Goal: Information Seeking & Learning: Check status

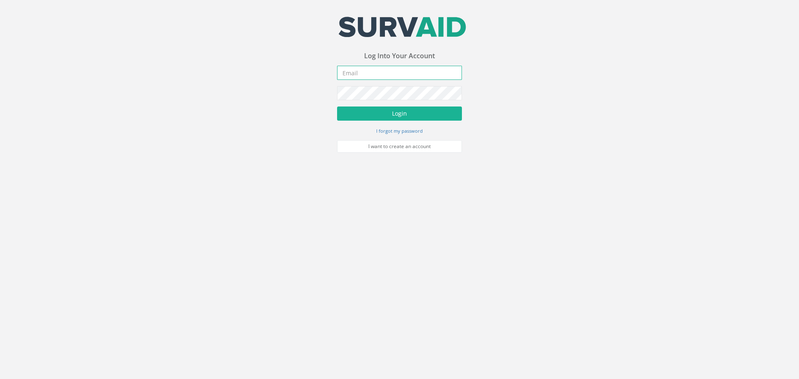
click at [368, 72] on input "email" at bounding box center [399, 73] width 125 height 14
type input "[EMAIL_ADDRESS][DOMAIN_NAME]"
click at [396, 118] on button "Login" at bounding box center [399, 114] width 125 height 14
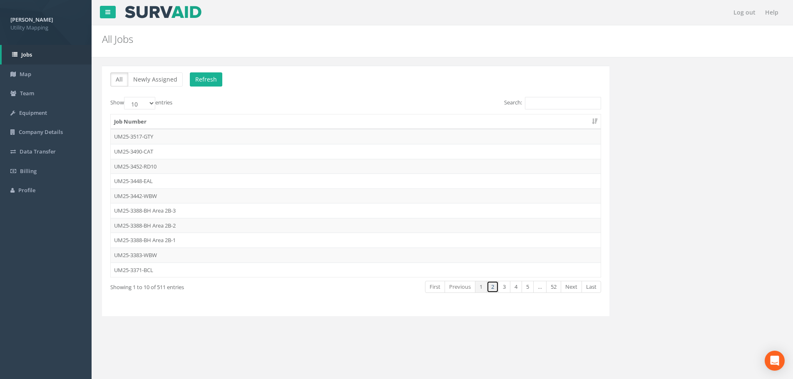
click at [494, 290] on link "2" at bounding box center [493, 287] width 12 height 12
click at [503, 291] on link "3" at bounding box center [504, 287] width 12 height 12
click at [515, 291] on link "4" at bounding box center [516, 287] width 12 height 12
click at [526, 291] on link "5" at bounding box center [528, 287] width 12 height 12
click at [575, 291] on link "Next" at bounding box center [571, 287] width 21 height 12
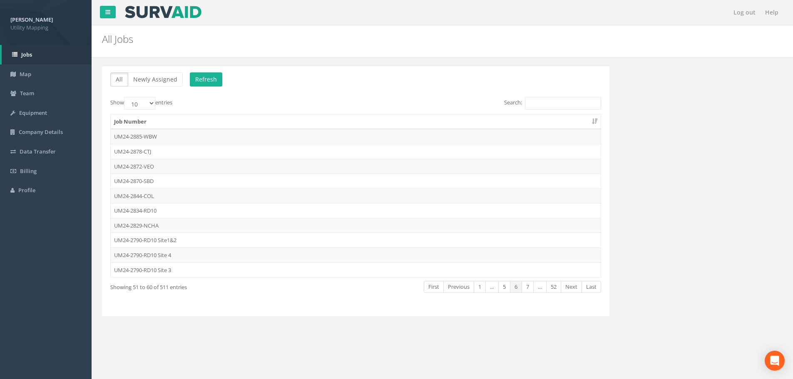
click at [575, 291] on link "Next" at bounding box center [571, 287] width 21 height 12
click at [430, 288] on link "First" at bounding box center [434, 287] width 20 height 12
click at [495, 290] on link "2" at bounding box center [493, 287] width 12 height 12
click at [503, 289] on link "3" at bounding box center [504, 287] width 12 height 12
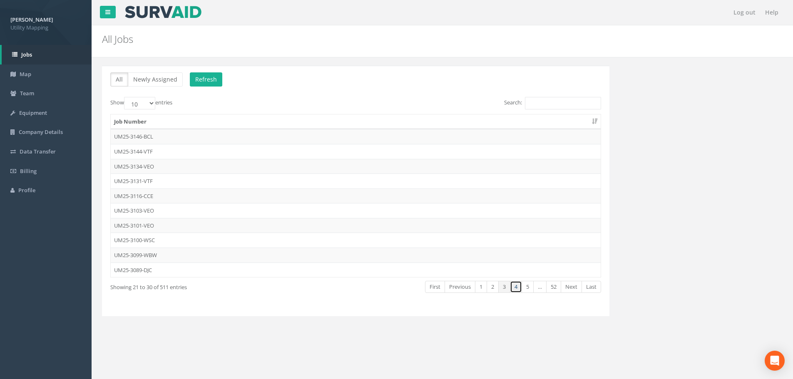
click at [514, 286] on link "4" at bounding box center [516, 287] width 12 height 12
click at [527, 289] on link "5" at bounding box center [528, 287] width 12 height 12
click at [569, 289] on link "Next" at bounding box center [571, 287] width 21 height 12
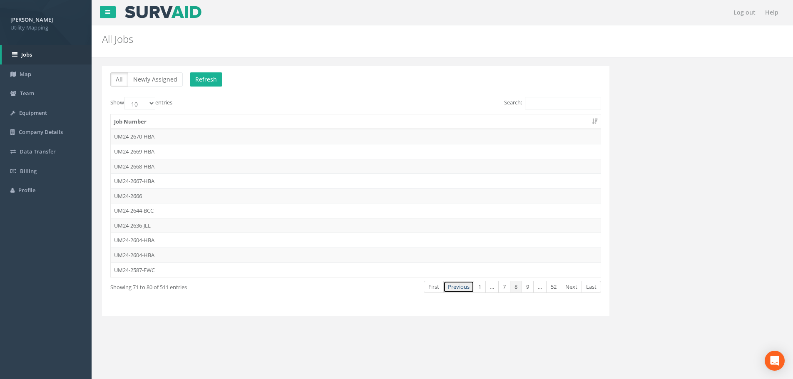
click at [463, 289] on link "Previous" at bounding box center [458, 287] width 31 height 12
click at [463, 289] on link "Previous" at bounding box center [460, 287] width 31 height 12
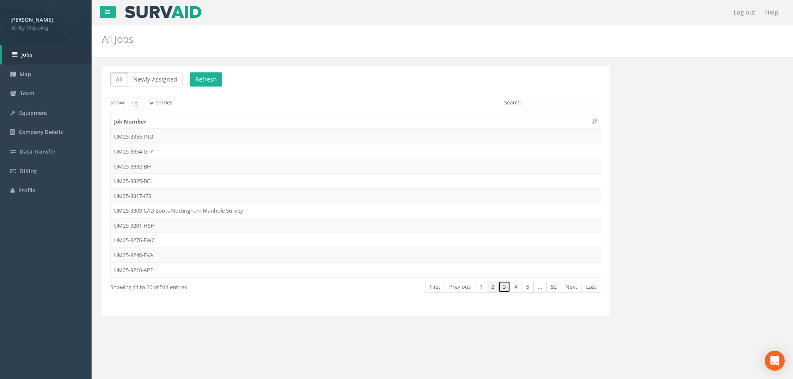
click at [504, 290] on link "3" at bounding box center [504, 287] width 12 height 12
click at [515, 290] on link "4" at bounding box center [516, 287] width 12 height 12
click at [523, 289] on link "5" at bounding box center [528, 287] width 12 height 12
click at [575, 288] on link "Next" at bounding box center [571, 287] width 21 height 12
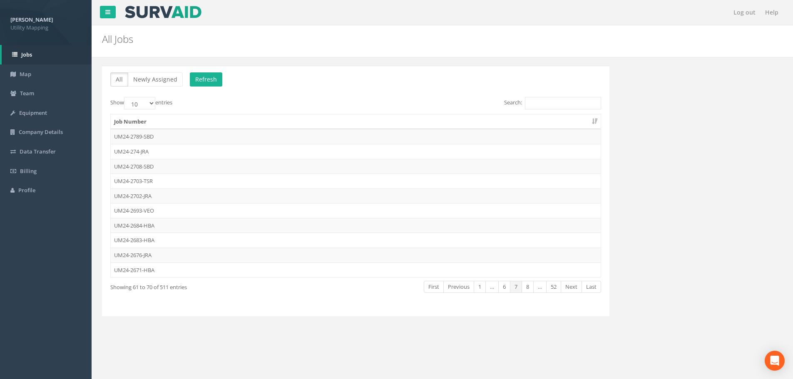
click at [575, 288] on link "Next" at bounding box center [571, 287] width 21 height 12
click at [460, 288] on link "Previous" at bounding box center [458, 287] width 31 height 12
click at [153, 197] on td "UM25-2618-VEO" at bounding box center [356, 196] width 490 height 15
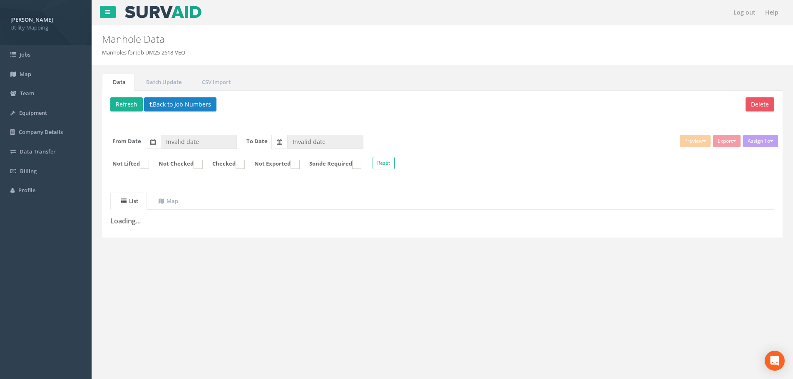
type input "[DATE]"
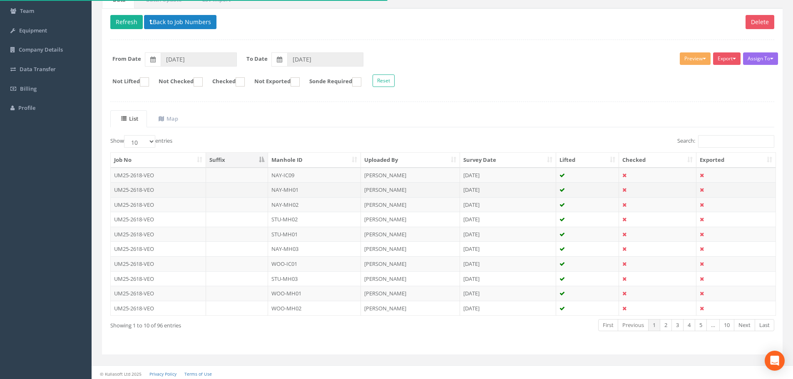
scroll to position [85, 0]
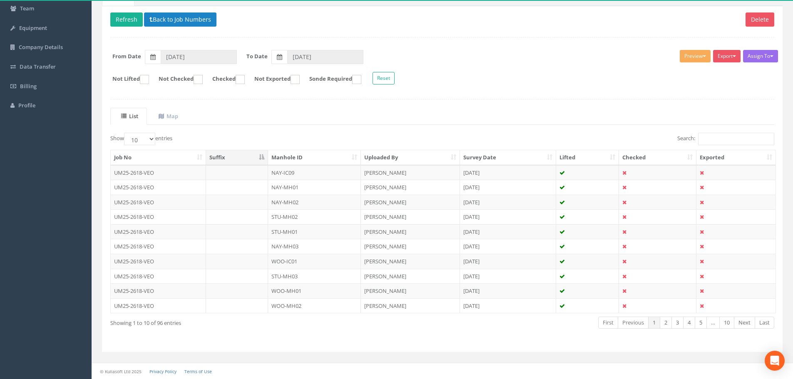
click at [115, 338] on div "Show 10 25 50 100 entries Search: Job No Suffix Manhole ID Uploaded By Survey D…" at bounding box center [442, 238] width 664 height 211
click at [663, 328] on link "2" at bounding box center [666, 323] width 12 height 12
click at [674, 325] on link "3" at bounding box center [678, 323] width 12 height 12
click at [694, 326] on link "4" at bounding box center [689, 323] width 12 height 12
click at [700, 326] on link "5" at bounding box center [701, 323] width 12 height 12
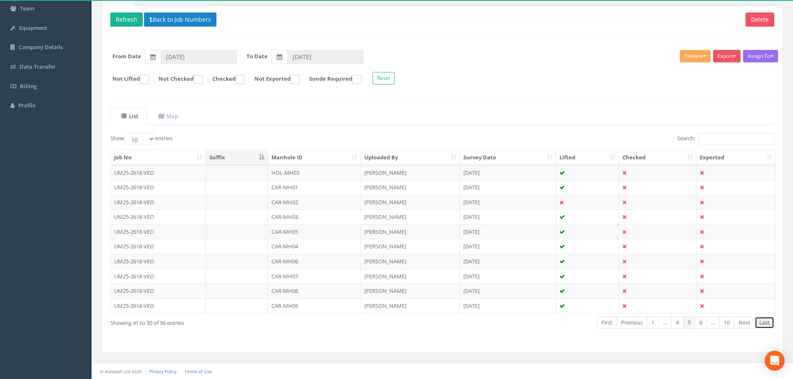
click at [759, 326] on link "Last" at bounding box center [765, 323] width 20 height 12
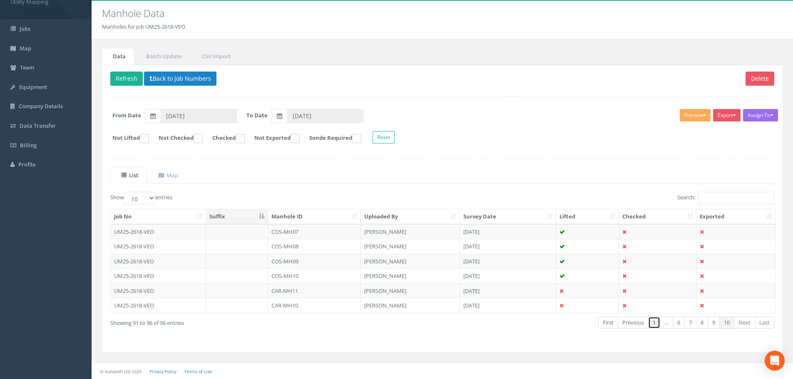
click at [654, 323] on link "1" at bounding box center [654, 323] width 12 height 12
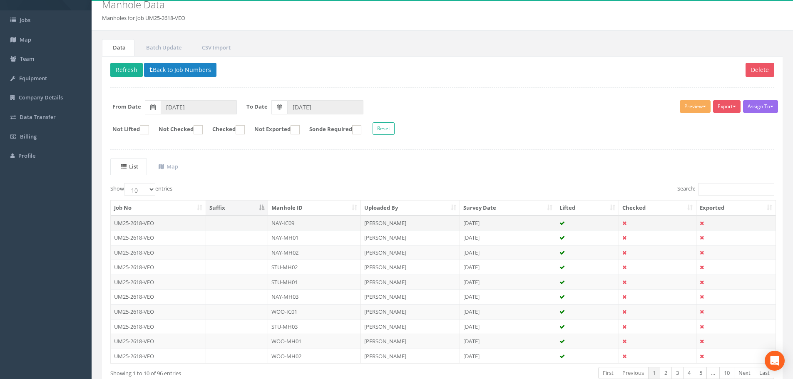
click at [145, 224] on td "UM25-2618-VEO" at bounding box center [158, 223] width 95 height 15
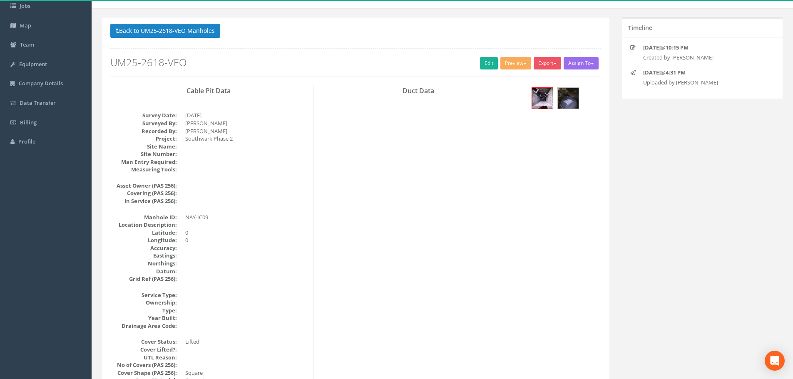
scroll to position [42, 0]
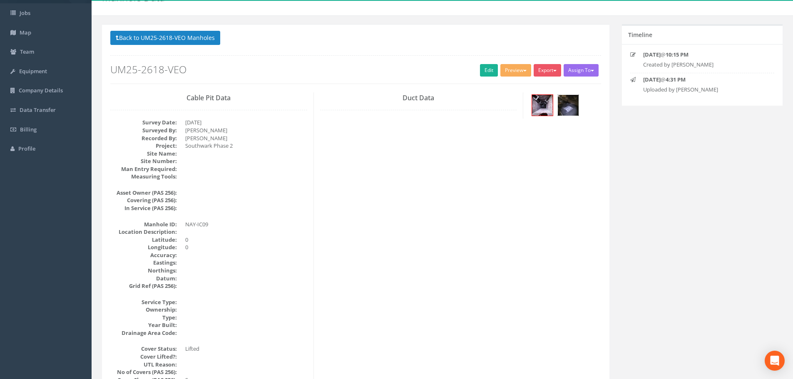
click at [563, 108] on img at bounding box center [568, 105] width 21 height 21
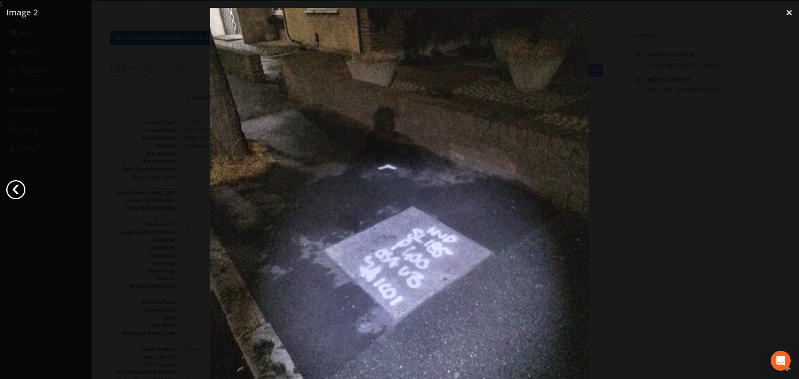
click at [16, 191] on link "‹" at bounding box center [15, 189] width 19 height 19
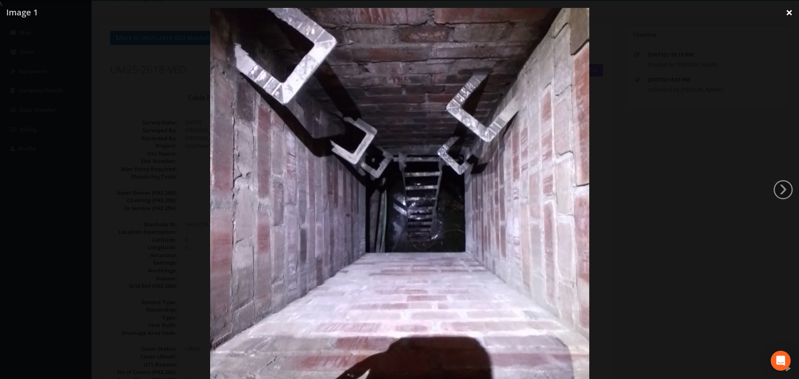
click at [787, 12] on link "×" at bounding box center [790, 12] width 20 height 25
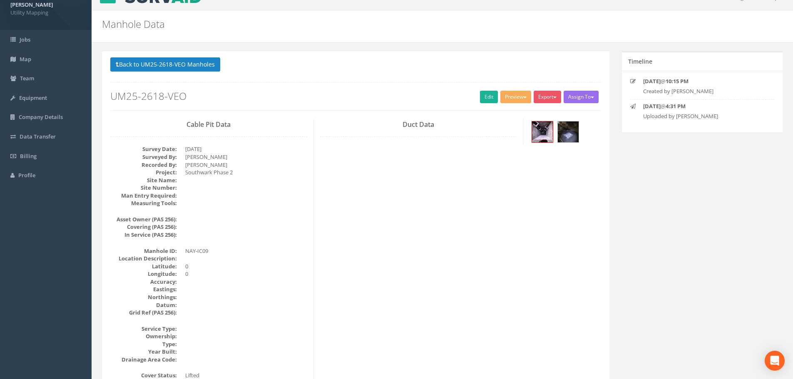
scroll to position [0, 0]
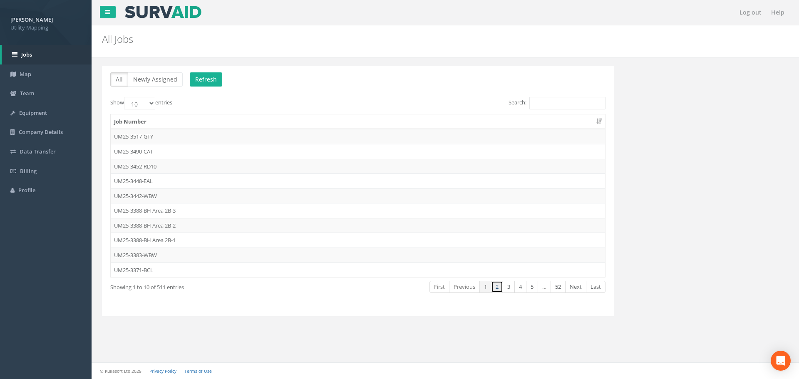
click at [499, 288] on link "2" at bounding box center [497, 287] width 12 height 12
click at [504, 289] on link "3" at bounding box center [509, 287] width 12 height 12
click at [518, 291] on link "4" at bounding box center [521, 287] width 12 height 12
click at [528, 290] on link "5" at bounding box center [532, 287] width 12 height 12
drag, startPoint x: 152, startPoint y: 197, endPoint x: 135, endPoint y: 194, distance: 17.8
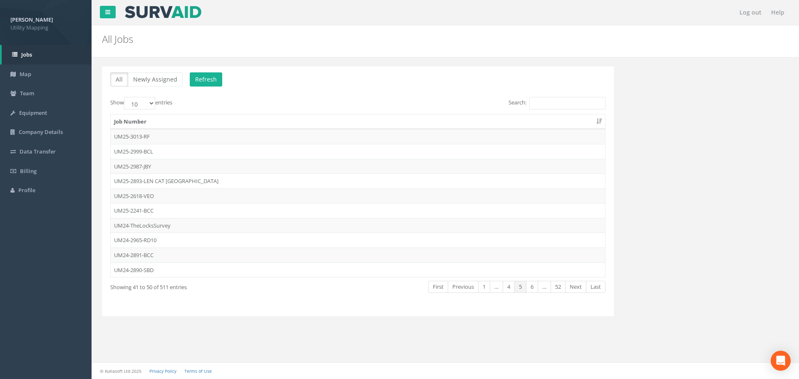
click at [135, 194] on td "UM25-2618-VEO" at bounding box center [358, 196] width 495 height 15
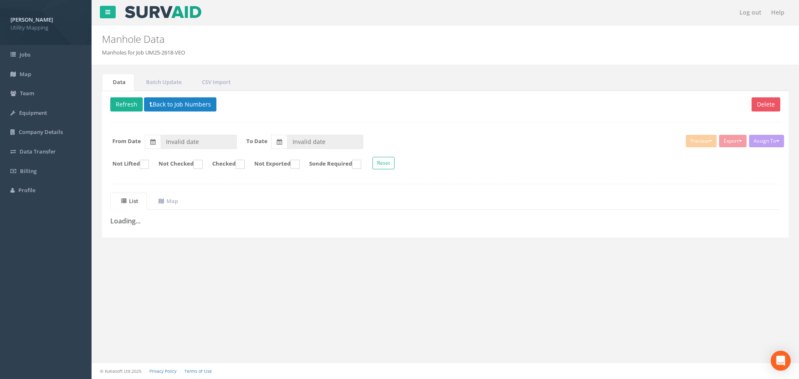
type input "[DATE]"
